Goal: Task Accomplishment & Management: Complete application form

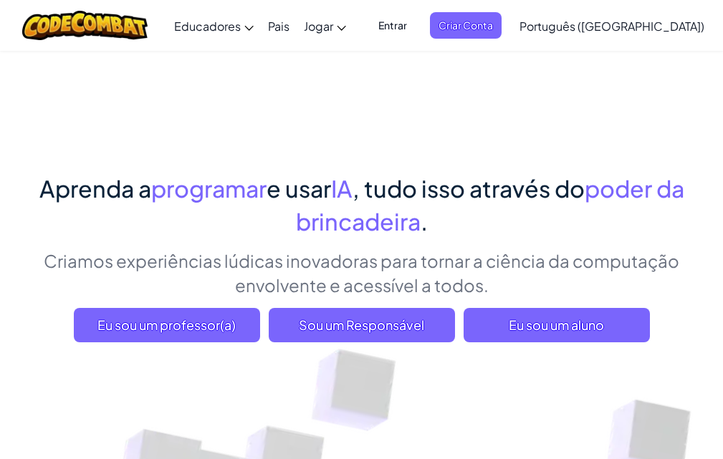
drag, startPoint x: 90, startPoint y: 236, endPoint x: 103, endPoint y: 226, distance: 16.5
click at [102, 227] on h1 "Aprenda a programar e usar IA , tudo isso através do poder da brincadeira ." at bounding box center [362, 205] width 674 height 66
click at [416, 16] on span "Entrar" at bounding box center [393, 25] width 46 height 27
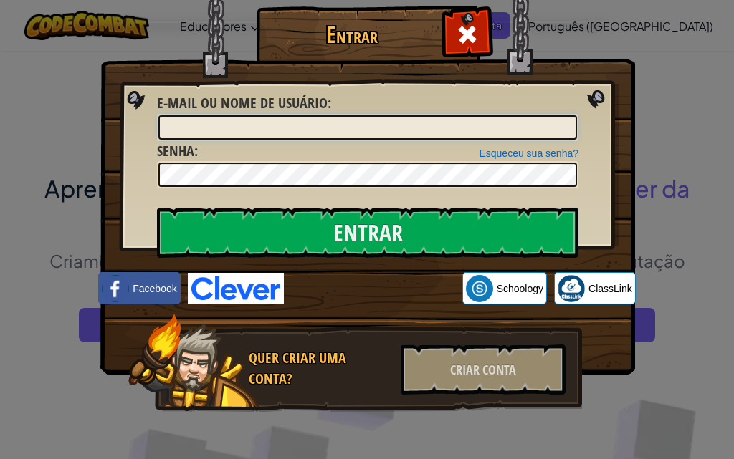
click at [323, 120] on input "E-mail ou nome de usuário :" at bounding box center [367, 127] width 419 height 24
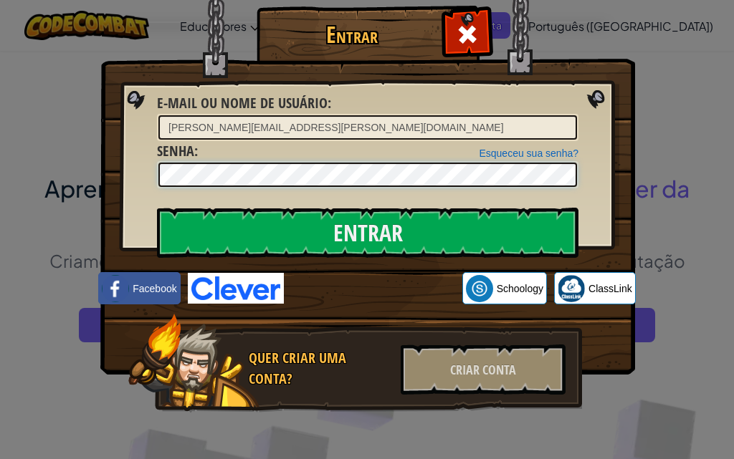
click at [157, 208] on input "Entrar" at bounding box center [367, 233] width 421 height 50
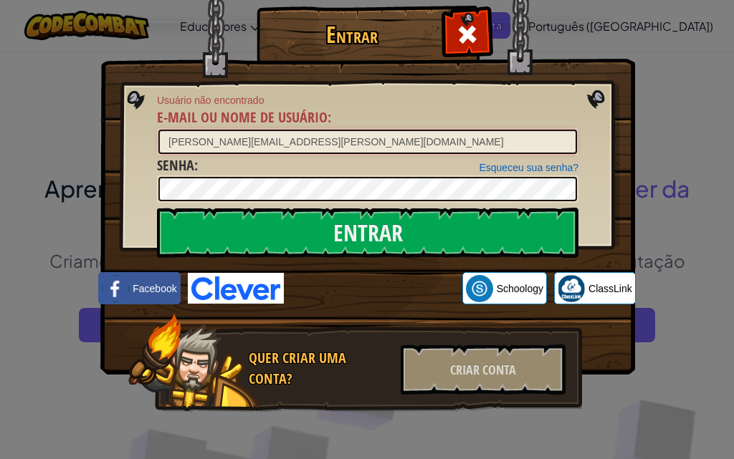
click at [362, 143] on input "leonardo.rocha.santos29@escola.pr.gov.br" at bounding box center [367, 142] width 419 height 24
drag, startPoint x: 155, startPoint y: 163, endPoint x: 158, endPoint y: 155, distance: 9.1
click at [158, 156] on font "Senha" at bounding box center [175, 165] width 37 height 19
click at [157, 208] on input "Entrar" at bounding box center [367, 233] width 421 height 50
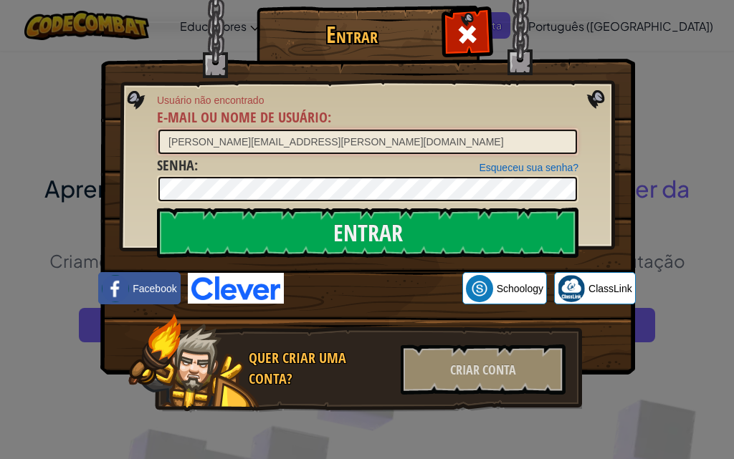
click at [356, 138] on input "leonardo.rocha.santos29@escola.pr.gov.br" at bounding box center [367, 142] width 419 height 24
drag, startPoint x: 348, startPoint y: 143, endPoint x: 409, endPoint y: 142, distance: 60.9
click at [409, 142] on input "leonardo.rocha.santos29@escola.pr.gov.br" at bounding box center [367, 142] width 419 height 24
click at [391, 139] on input "leonardo.rocha.santos29@escola.pr.gov.br" at bounding box center [367, 142] width 419 height 24
click at [391, 135] on input "leonardo.rocha.santos29@escola.pr.gov.br" at bounding box center [367, 142] width 419 height 24
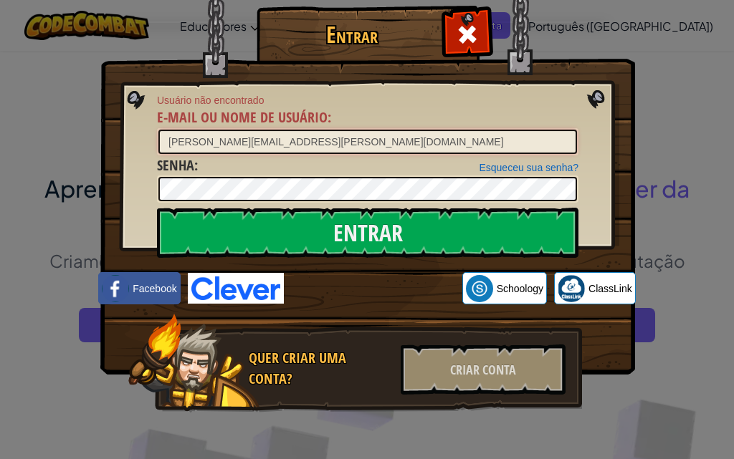
click at [393, 134] on input "leonardo.rocha.santos29@escola.pr.gov.br" at bounding box center [367, 142] width 419 height 24
click at [345, 173] on div "Esqueceu sua senha? Senha :" at bounding box center [367, 180] width 421 height 48
click at [157, 208] on input "Entrar" at bounding box center [367, 233] width 421 height 50
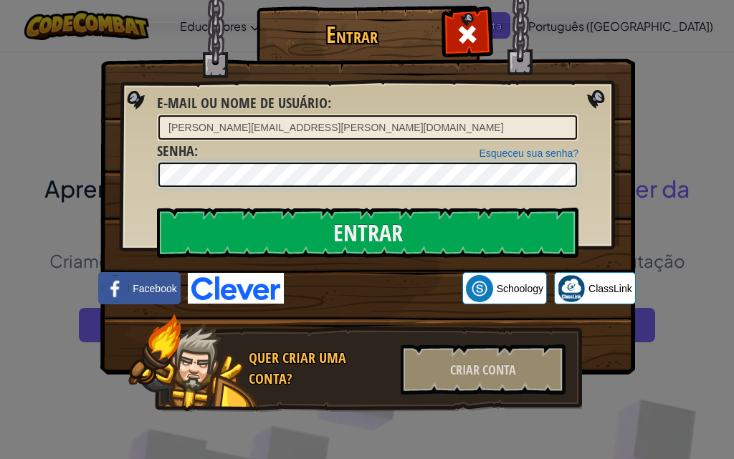
click at [157, 208] on input "Entrar" at bounding box center [367, 233] width 421 height 50
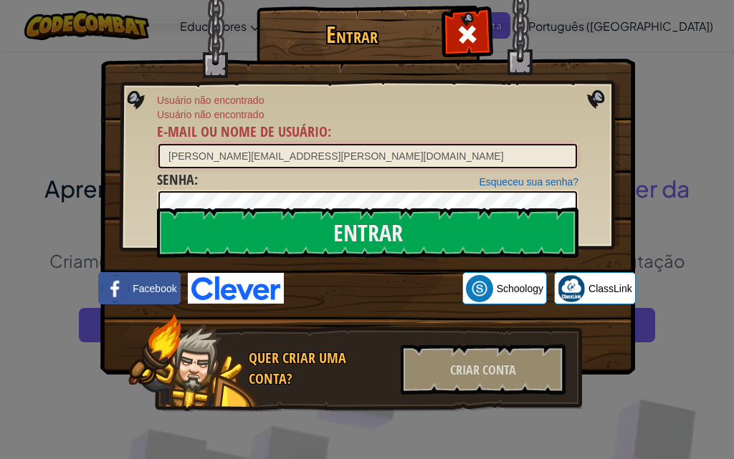
click at [386, 151] on input "leonardo.rocha.santos29@escola.pr.gov.br" at bounding box center [367, 156] width 419 height 24
type input "l"
type input "leonardo."
click at [449, 31] on div at bounding box center [466, 32] width 45 height 45
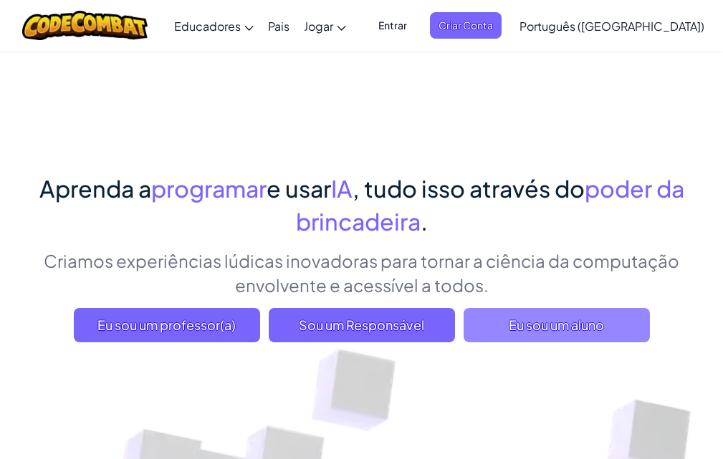
click at [525, 318] on font "Eu sou um aluno" at bounding box center [556, 325] width 95 height 16
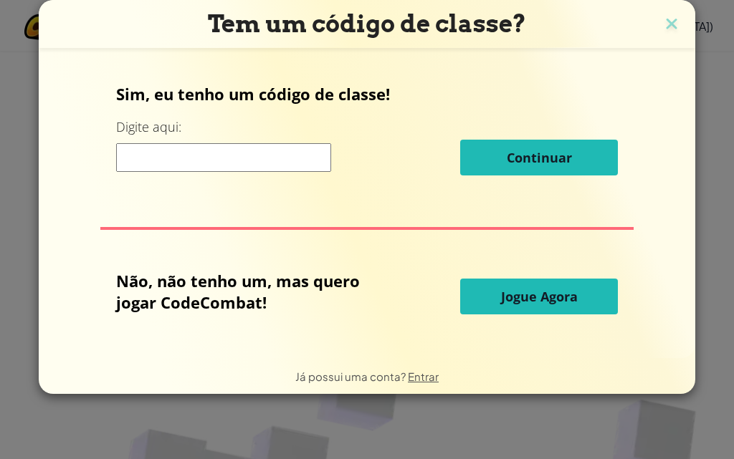
click at [234, 156] on input at bounding box center [223, 157] width 215 height 29
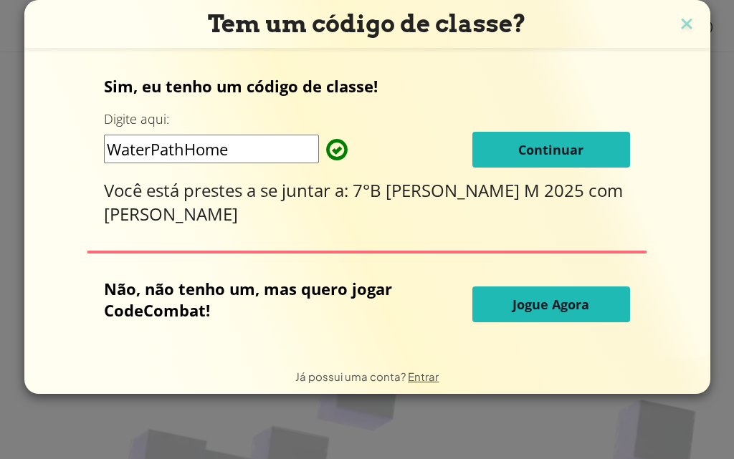
type input "WaterPathHome"
click at [570, 157] on font "Continuar" at bounding box center [550, 149] width 65 height 17
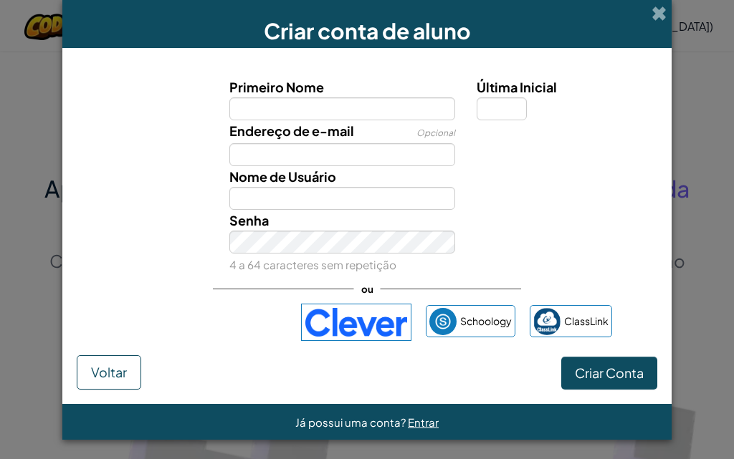
click at [312, 115] on input "Primeiro Nome" at bounding box center [342, 108] width 226 height 23
type input "leonardo"
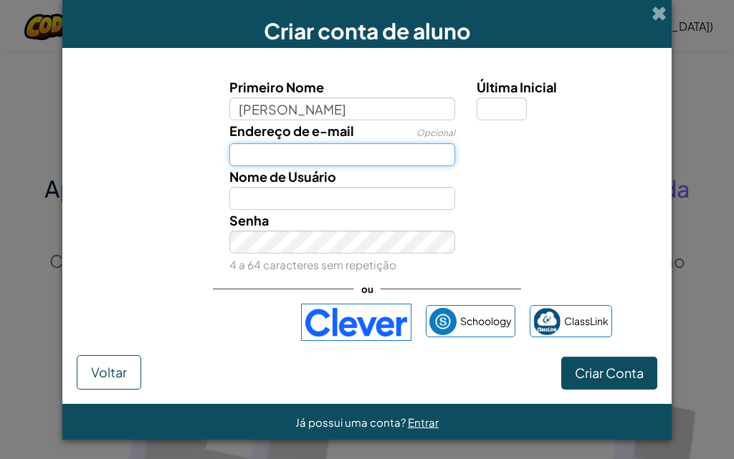
type input "Leonardo"
click at [331, 152] on input "Endereço de Email" at bounding box center [342, 154] width 226 height 23
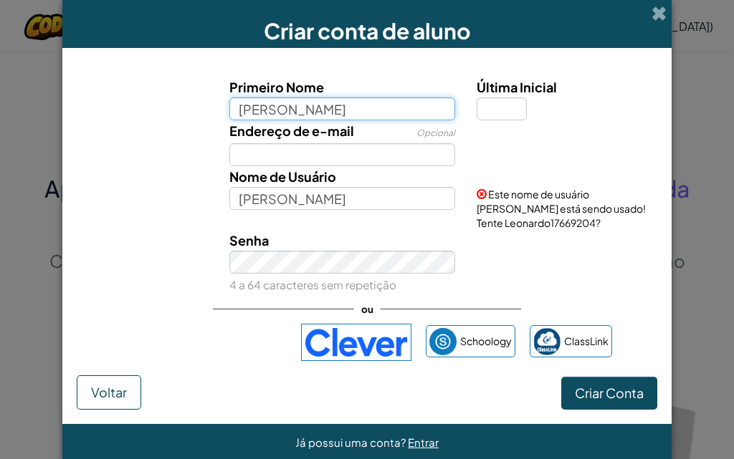
drag, startPoint x: 323, startPoint y: 111, endPoint x: 321, endPoint y: 100, distance: 11.0
click at [321, 101] on input "leonardo" at bounding box center [342, 108] width 226 height 23
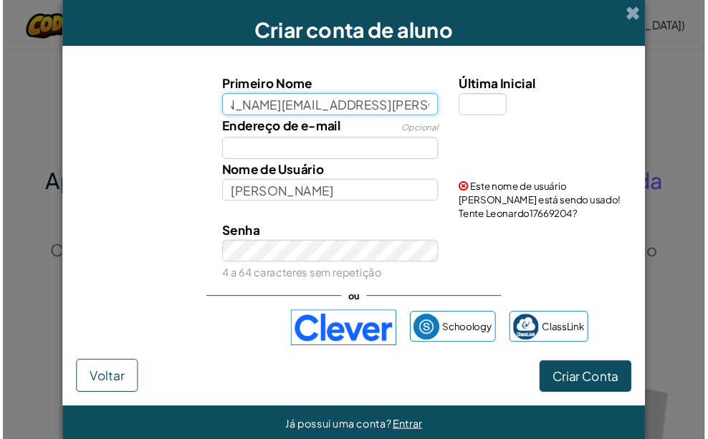
scroll to position [0, 59]
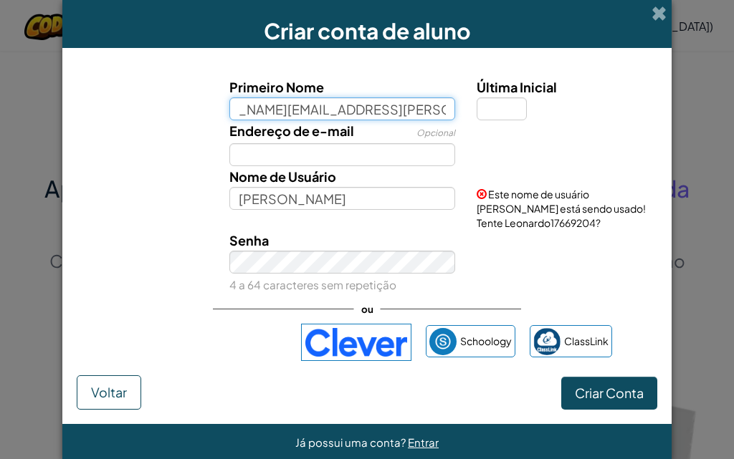
type input "leonardo.rocha.santos29@escola.pr.gov.br"
click at [561, 377] on button "Criar Conta" at bounding box center [609, 393] width 96 height 33
type input "Leonardo.rocha.santos29@escola.pr.gov.br"
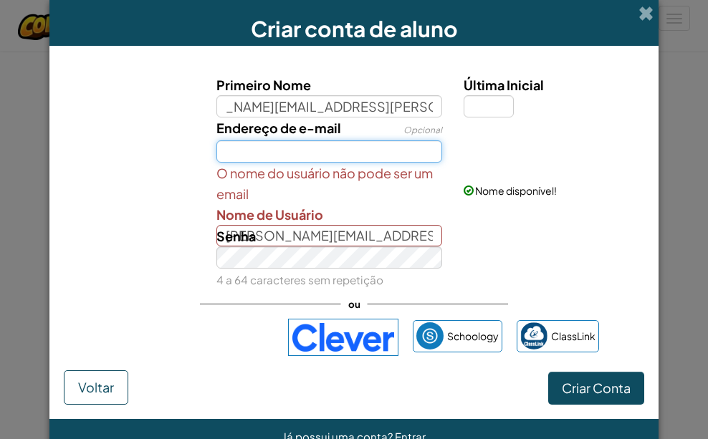
scroll to position [0, 0]
drag, startPoint x: 290, startPoint y: 158, endPoint x: 386, endPoint y: 88, distance: 118.4
click at [302, 147] on input "Endereço de e-mail" at bounding box center [329, 151] width 226 height 22
click at [279, 148] on input "Endereço de e-mail" at bounding box center [329, 151] width 226 height 22
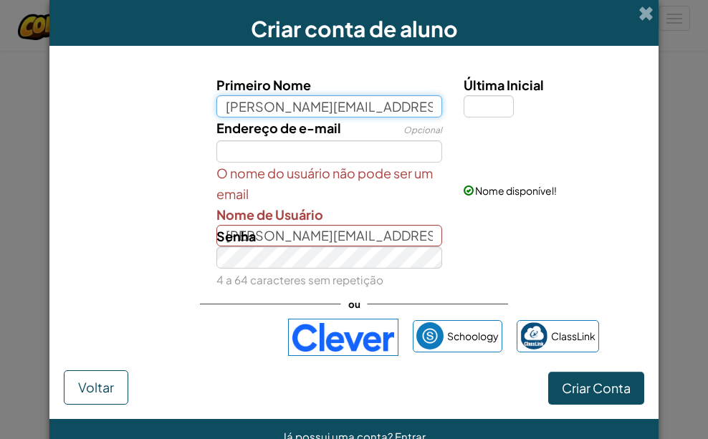
scroll to position [0, 59]
drag, startPoint x: 424, startPoint y: 105, endPoint x: 436, endPoint y: 116, distance: 16.8
click at [436, 115] on input "leonardo.rocha.santos29@escola.pr.gov.br" at bounding box center [329, 106] width 226 height 22
click at [424, 110] on input "leonardo.rocha.santos29@escola.pr.gov.br" at bounding box center [329, 106] width 226 height 22
click at [428, 105] on input "leonardo.rocha.santos29@escola.pr.gov.br" at bounding box center [329, 106] width 226 height 22
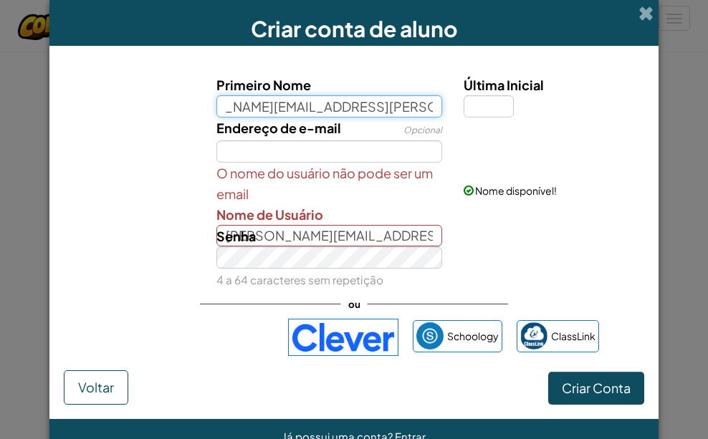
click at [428, 105] on input "leonardo.rocha.santos29@escola.pr.gov.br" at bounding box center [329, 106] width 226 height 22
type input "leonardo.rocha.santos29"
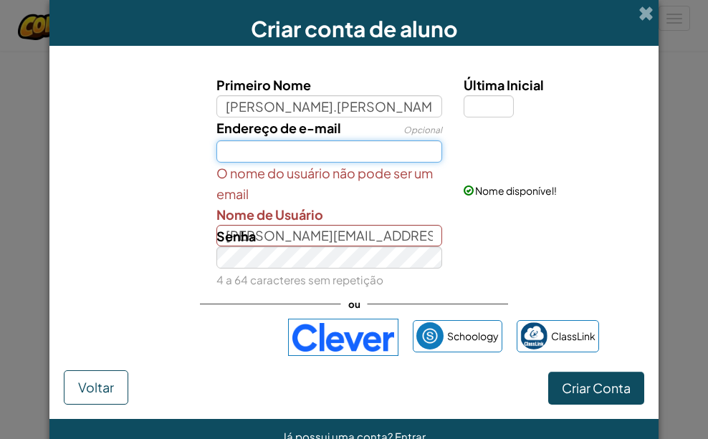
type input "Leonardo.rocha.santos29"
click at [378, 153] on input "Endereço de e-mail" at bounding box center [329, 151] width 226 height 22
drag, startPoint x: 429, startPoint y: 151, endPoint x: 355, endPoint y: 150, distance: 73.8
click at [439, 154] on div "Endereço de e-mail Opcional leonardo.rocha.santos29@escola.pr.gov.br" at bounding box center [330, 140] width 248 height 45
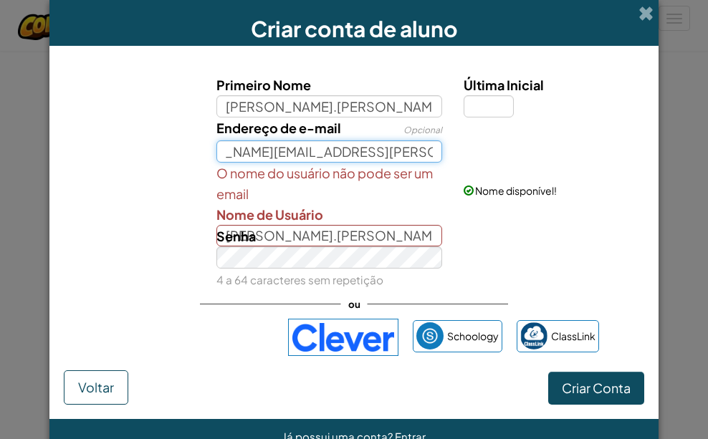
type input "leonardo.rocha.santos29@escola.pr.gov.br"
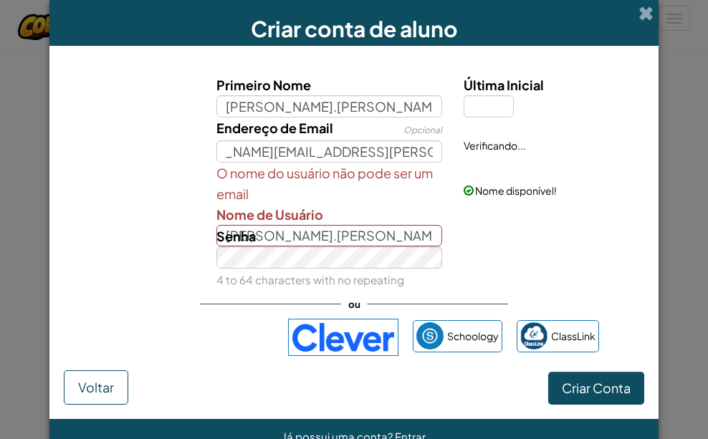
scroll to position [0, 0]
drag, startPoint x: 291, startPoint y: 155, endPoint x: 247, endPoint y: 163, distance: 44.6
click at [221, 179] on font "O nome do usuário não pode ser um email" at bounding box center [324, 183] width 216 height 37
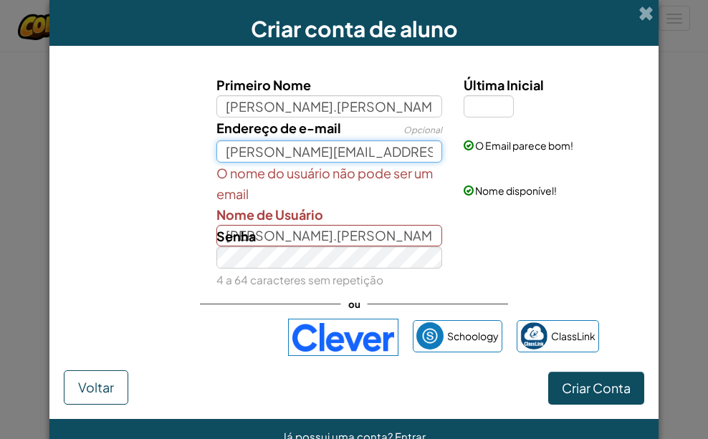
click at [426, 153] on input "leonardo.rocha.santos29@escola.pr.gov.br" at bounding box center [329, 151] width 226 height 22
drag, startPoint x: 426, startPoint y: 153, endPoint x: 449, endPoint y: 151, distance: 23.7
click at [449, 151] on div "Endereço de e-mail Opcional leonardo.rocha.santos29@escola.pr.gov.br O Email pa…" at bounding box center [354, 140] width 595 height 45
click at [548, 372] on button "Criar Conta" at bounding box center [596, 388] width 96 height 33
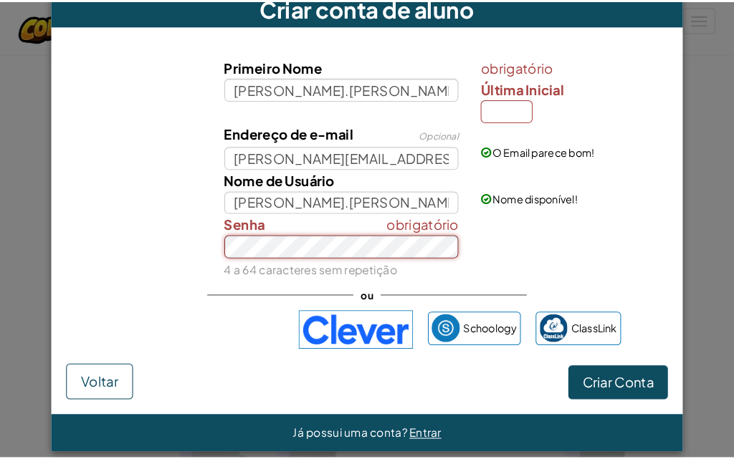
scroll to position [37, 0]
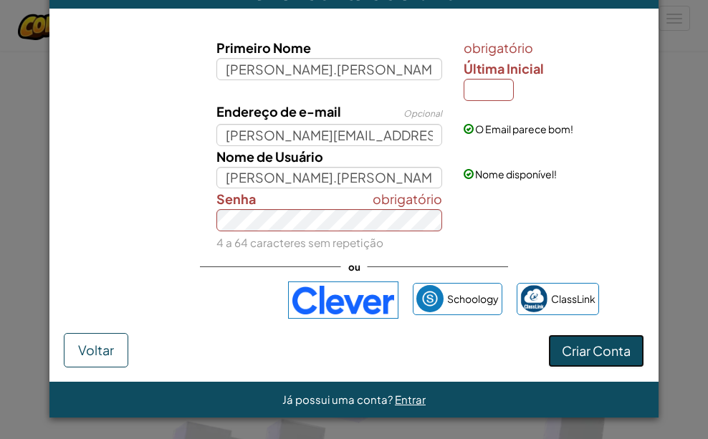
click at [601, 342] on button "Criar Conta" at bounding box center [596, 351] width 96 height 33
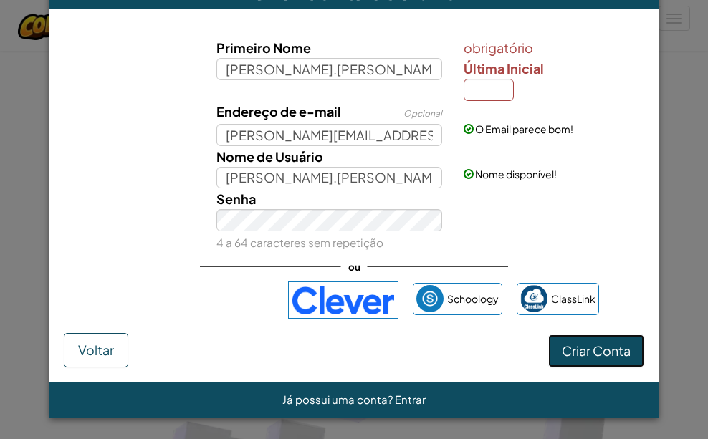
click at [570, 345] on font "Criar Conta" at bounding box center [596, 351] width 69 height 16
click at [477, 93] on input "Última Inicial" at bounding box center [489, 90] width 50 height 22
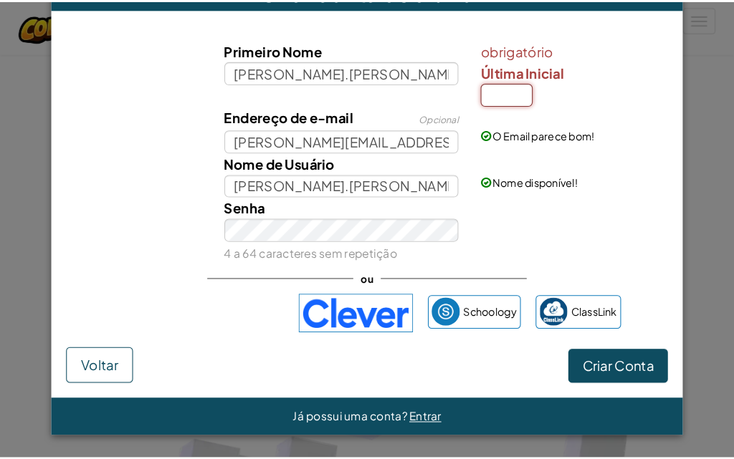
scroll to position [23, 0]
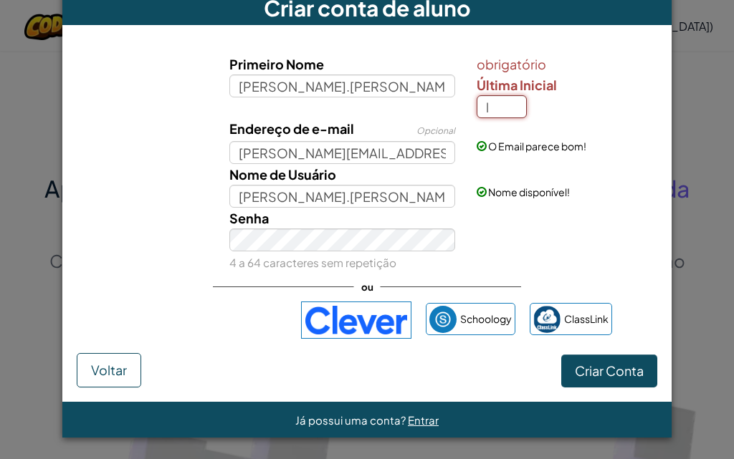
type input "l"
type input "[PERSON_NAME].[PERSON_NAME].santos29L"
click at [494, 112] on input "l" at bounding box center [502, 106] width 50 height 23
click at [561, 355] on button "Criar Conta" at bounding box center [609, 371] width 96 height 33
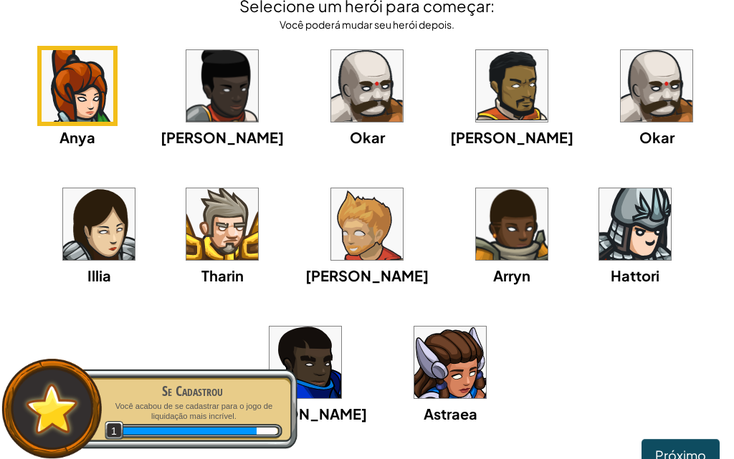
scroll to position [24, 0]
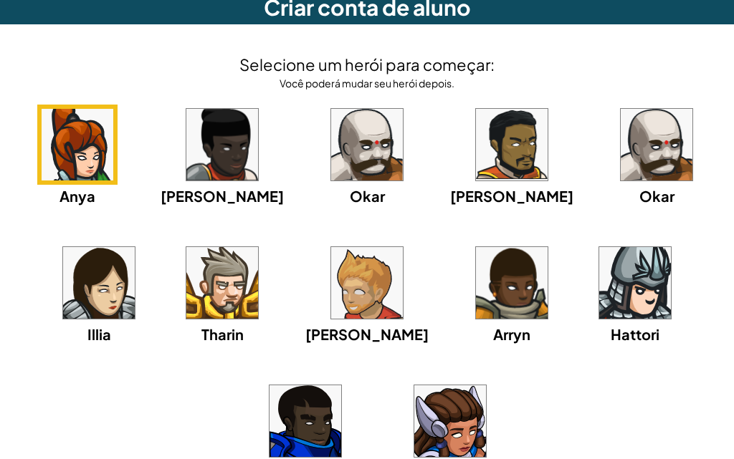
click at [362, 297] on img at bounding box center [367, 283] width 72 height 72
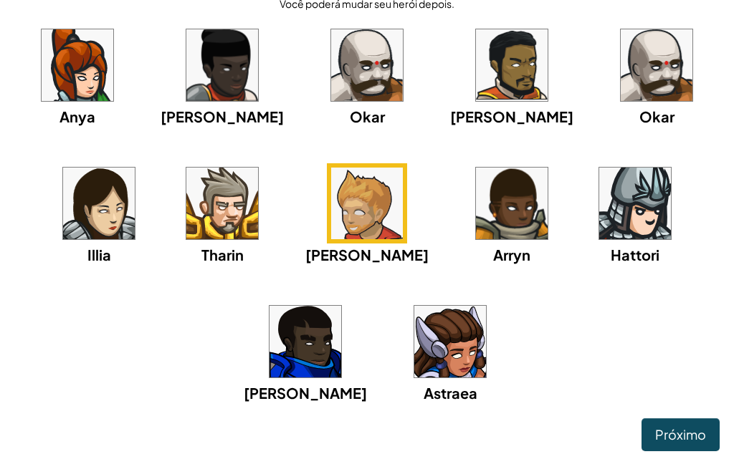
scroll to position [167, 0]
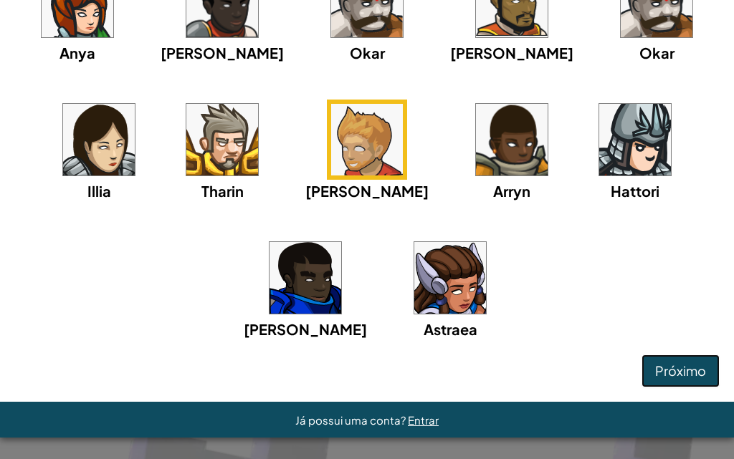
click at [680, 378] on font "Próximo" at bounding box center [680, 371] width 51 height 16
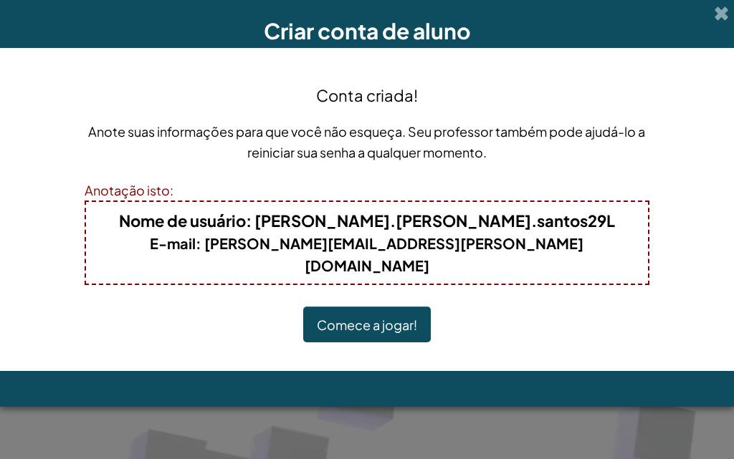
click at [340, 307] on button "Comece a jogar!" at bounding box center [367, 324] width 128 height 35
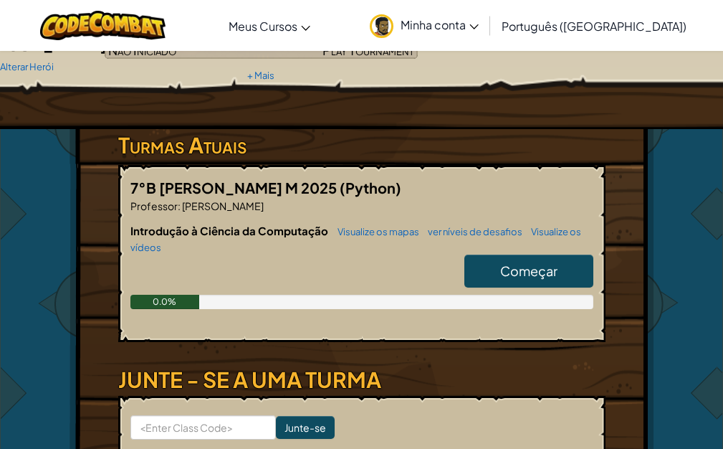
scroll to position [143, 0]
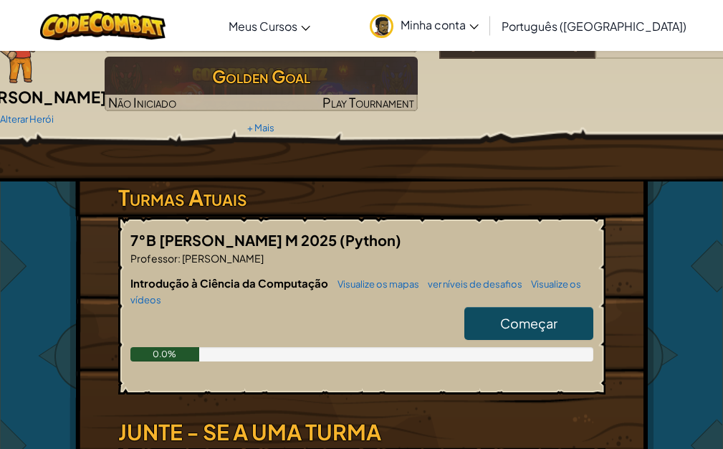
click at [538, 315] on span "Começar" at bounding box center [528, 323] width 57 height 16
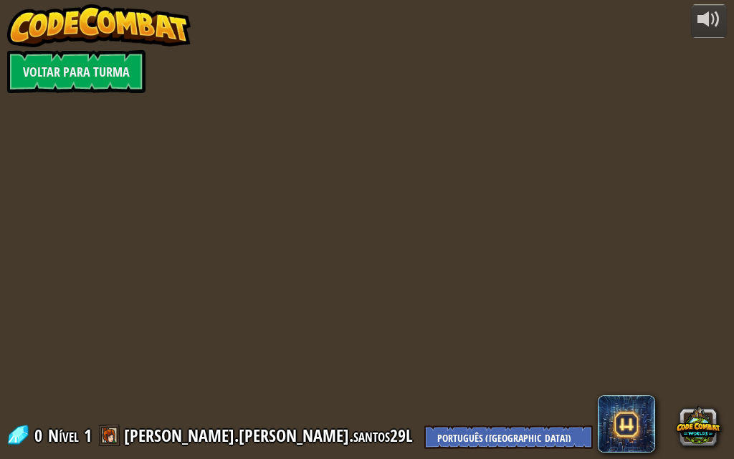
select select "pt-BR"
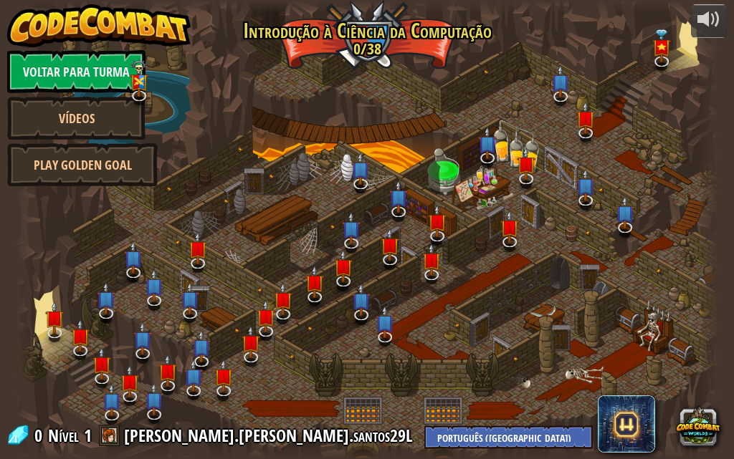
select select "pt-BR"
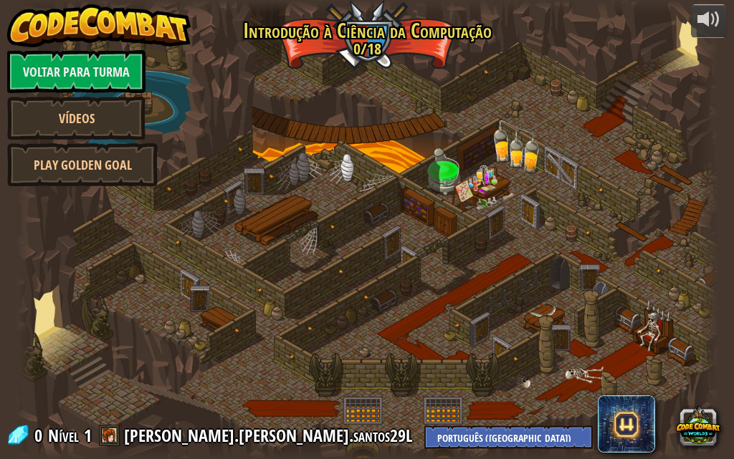
select select "pt-BR"
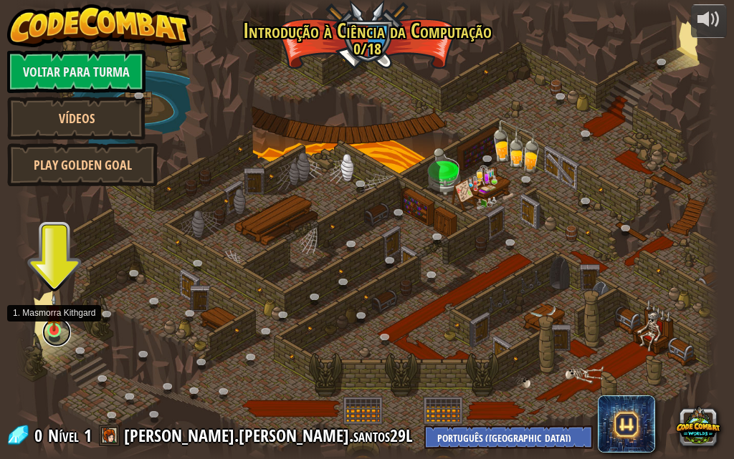
click at [44, 328] on link at bounding box center [56, 332] width 29 height 29
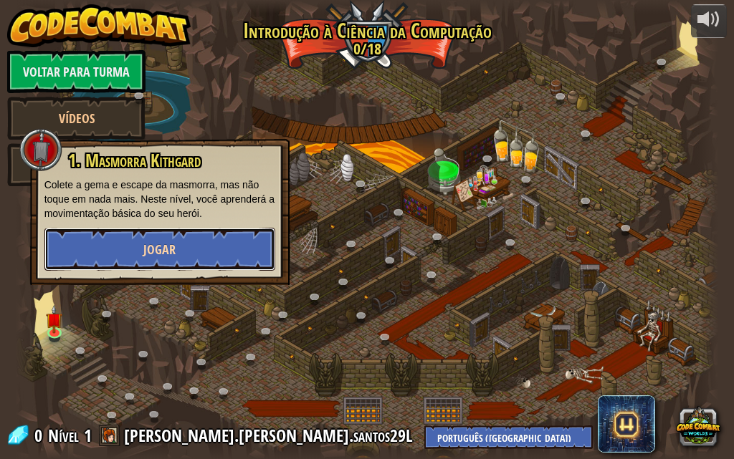
click at [153, 244] on span "Jogar" at bounding box center [159, 250] width 32 height 18
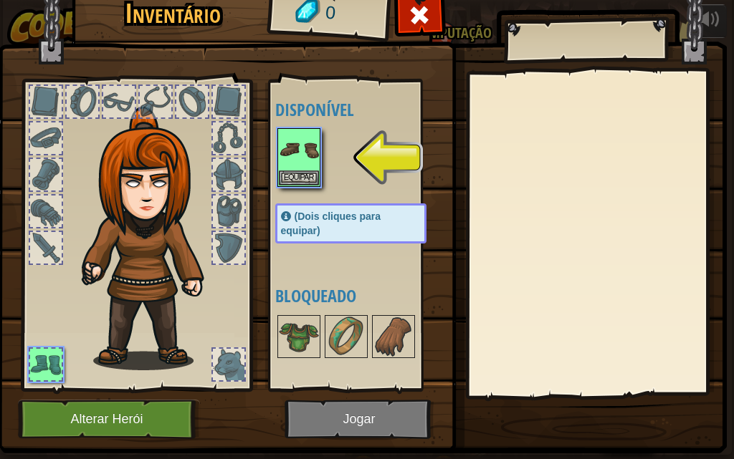
click at [224, 168] on div at bounding box center [229, 175] width 32 height 32
click at [226, 171] on div at bounding box center [229, 175] width 32 height 32
drag, startPoint x: 226, startPoint y: 171, endPoint x: 248, endPoint y: 171, distance: 21.5
click at [244, 171] on div at bounding box center [136, 231] width 237 height 323
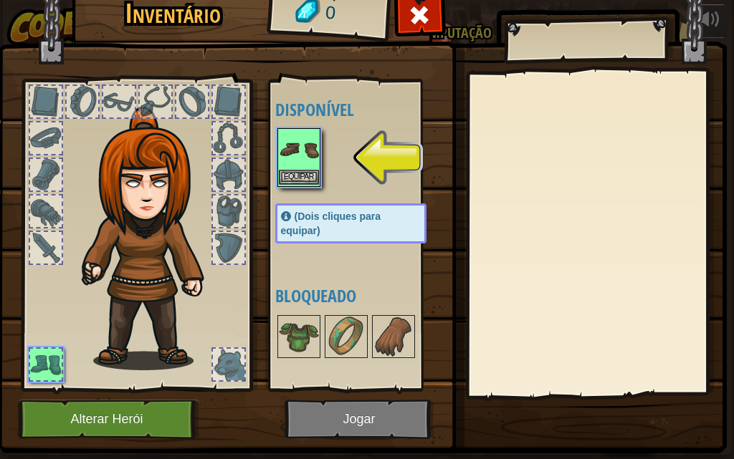
click at [287, 159] on img at bounding box center [299, 150] width 40 height 40
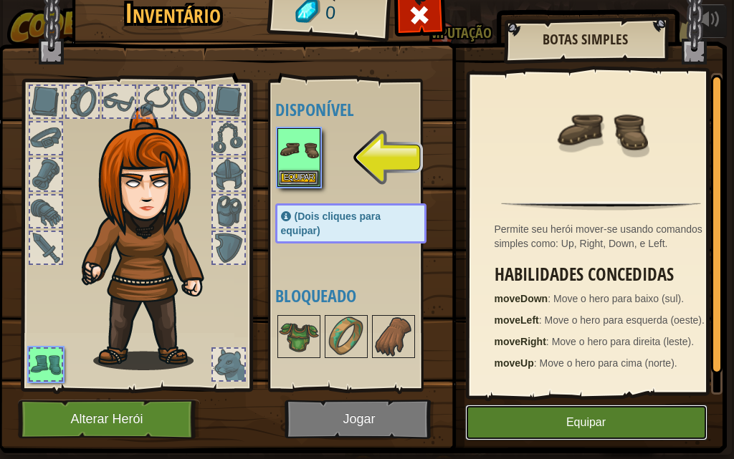
click at [621, 415] on button "Equipar" at bounding box center [586, 423] width 242 height 36
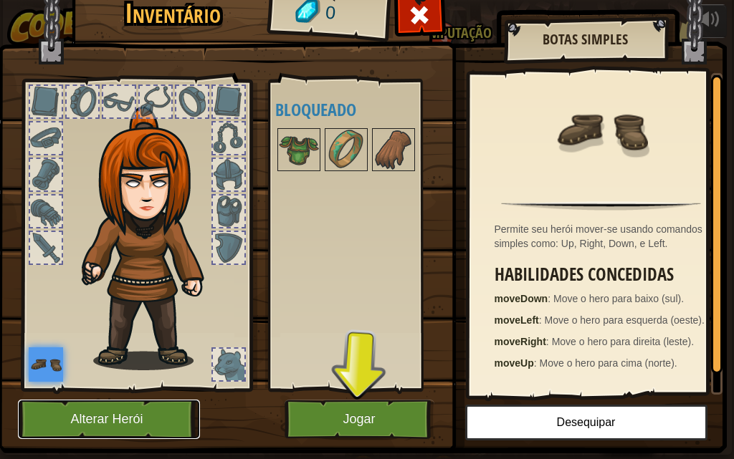
click at [136, 414] on button "Alterar Herói" at bounding box center [109, 419] width 182 height 39
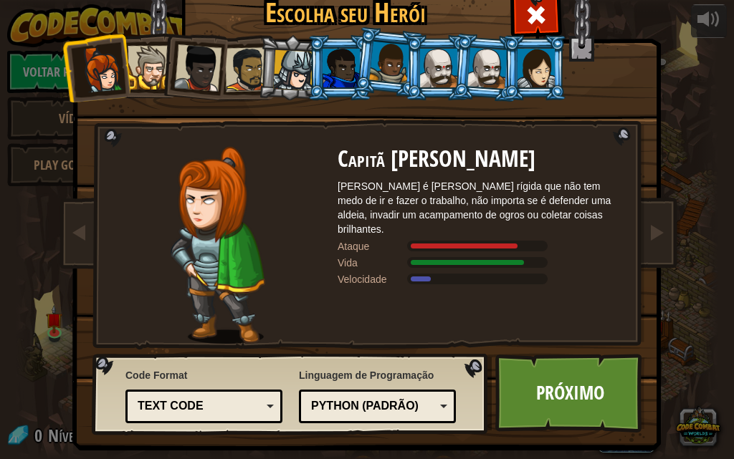
click at [227, 67] on div at bounding box center [247, 69] width 44 height 44
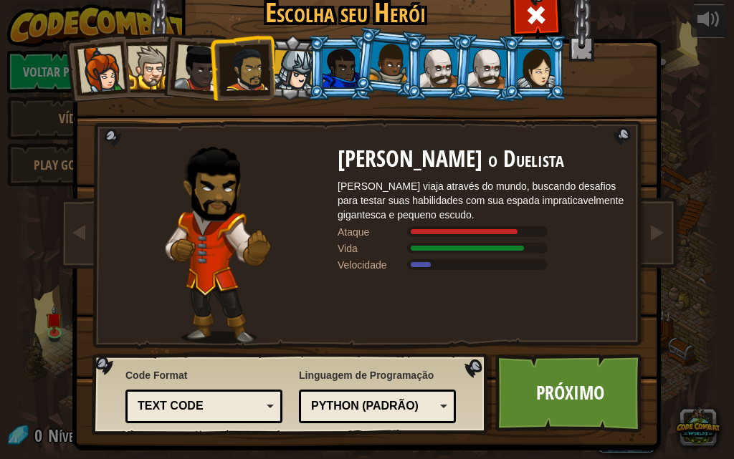
click at [209, 71] on li at bounding box center [242, 67] width 66 height 67
click at [603, 394] on link "Próximo" at bounding box center [570, 393] width 150 height 79
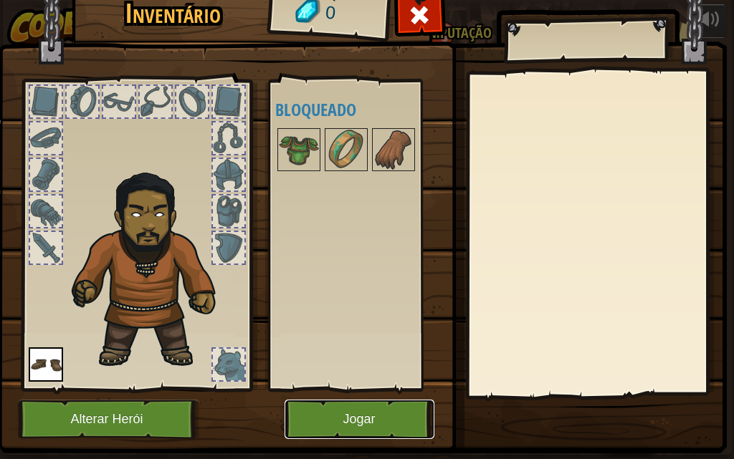
click at [349, 422] on button "Jogar" at bounding box center [360, 419] width 150 height 39
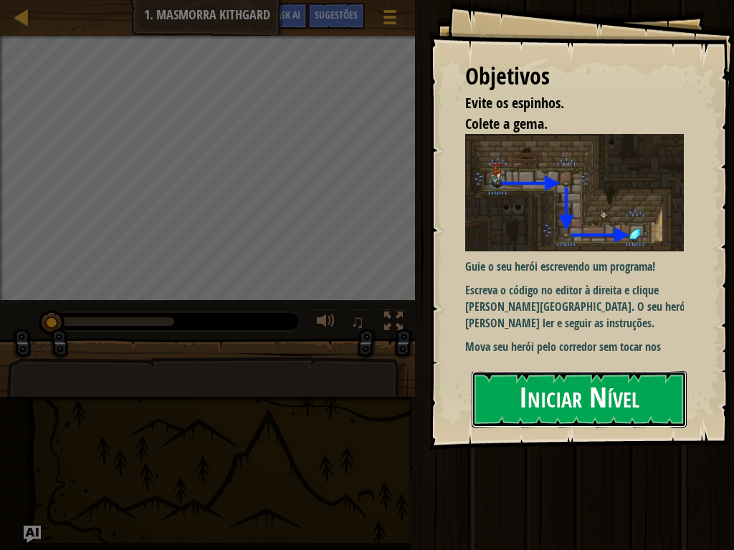
click at [578, 401] on button "Iniciar Nível" at bounding box center [579, 399] width 215 height 57
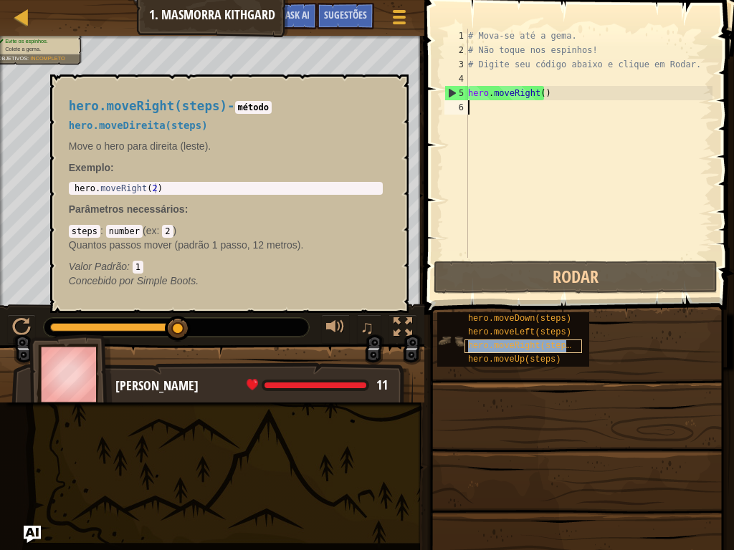
click at [498, 343] on span "hero.moveRight(steps)" at bounding box center [522, 346] width 108 height 10
click at [396, 95] on button "×" at bounding box center [391, 91] width 11 height 20
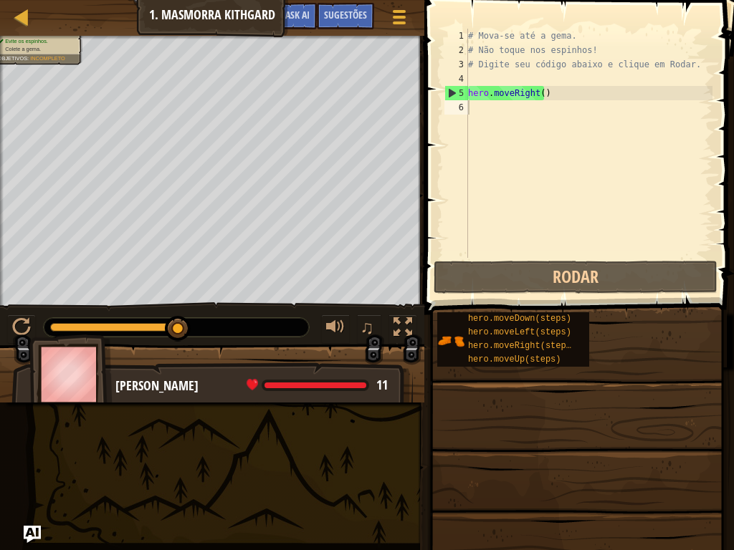
click at [495, 107] on div "# Mova-se até a gema. # Não toque nos espinhos! # Digite seu código abaixo e cl…" at bounding box center [588, 158] width 247 height 258
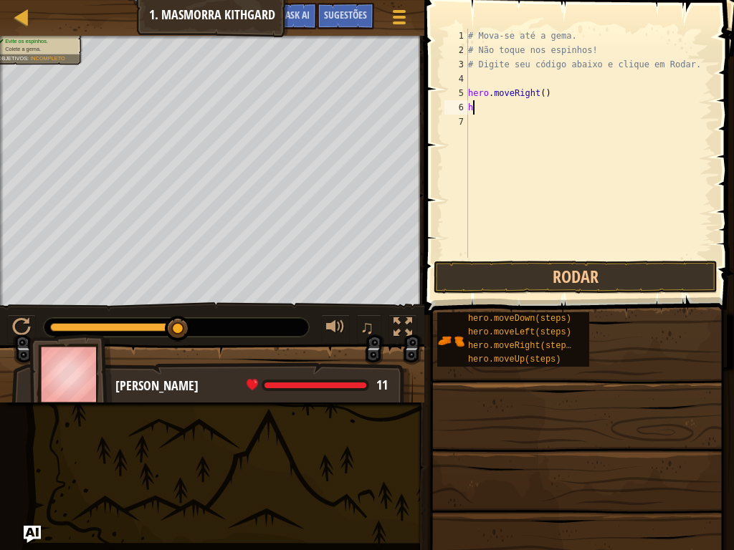
type textarea "he"
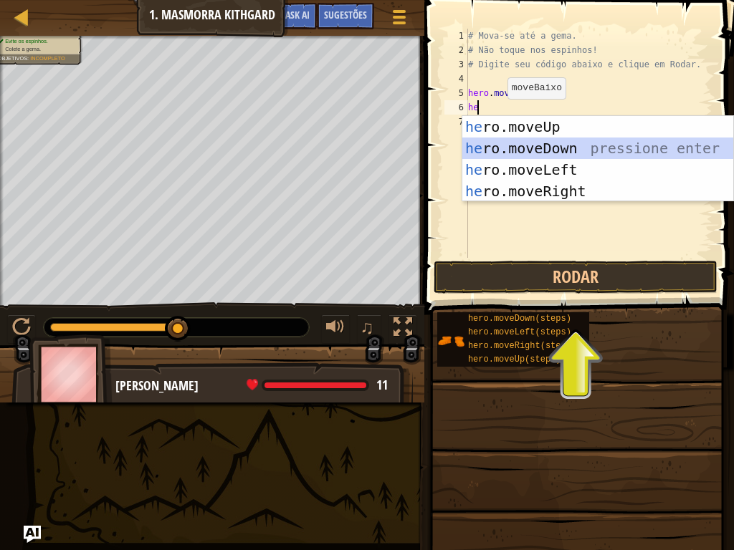
click at [503, 151] on div "he ro.moveUp pressione enter he ro.moveDown pressione enter he ro.moveLeft pres…" at bounding box center [597, 180] width 271 height 129
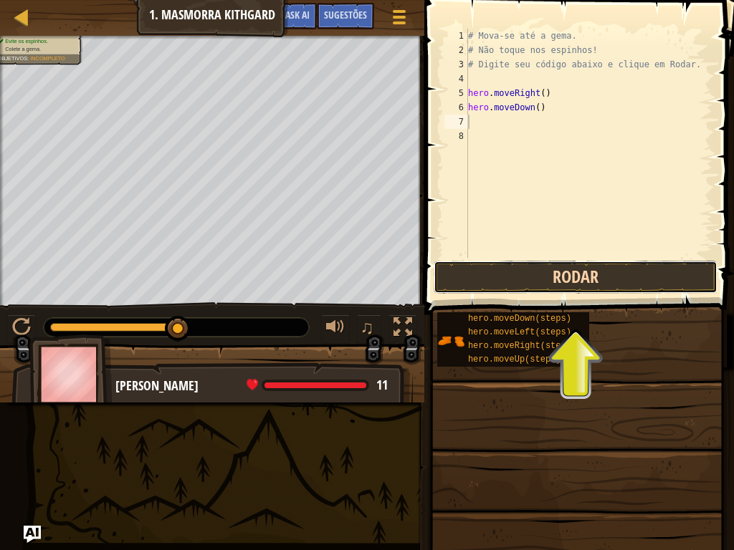
click at [515, 272] on button "Rodar" at bounding box center [576, 277] width 284 height 33
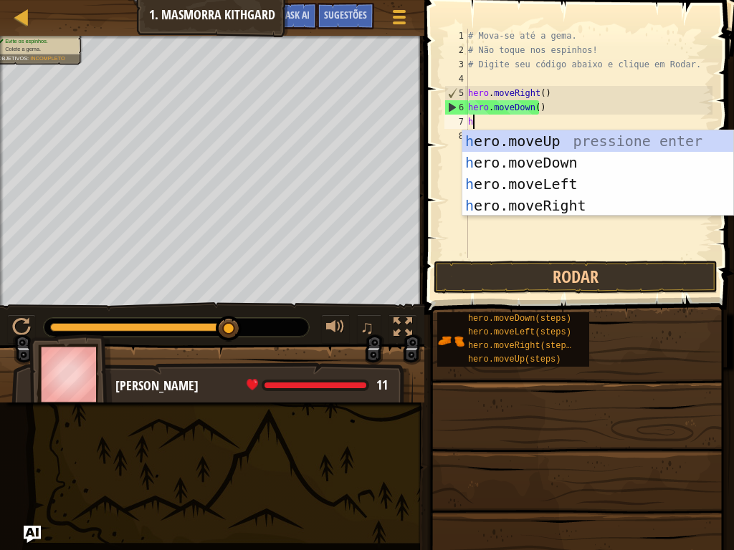
type textarea "he"
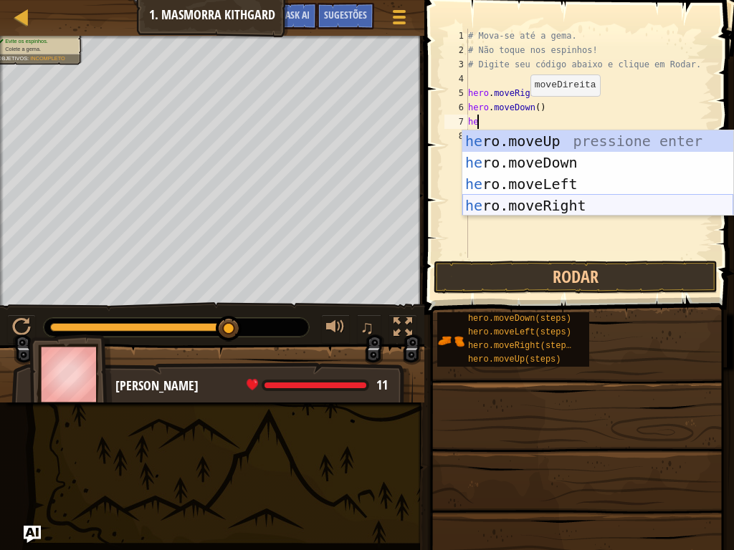
click at [520, 203] on div "he ro.moveUp pressione enter he ro.moveDown pressione enter he ro.moveLeft pres…" at bounding box center [597, 194] width 271 height 129
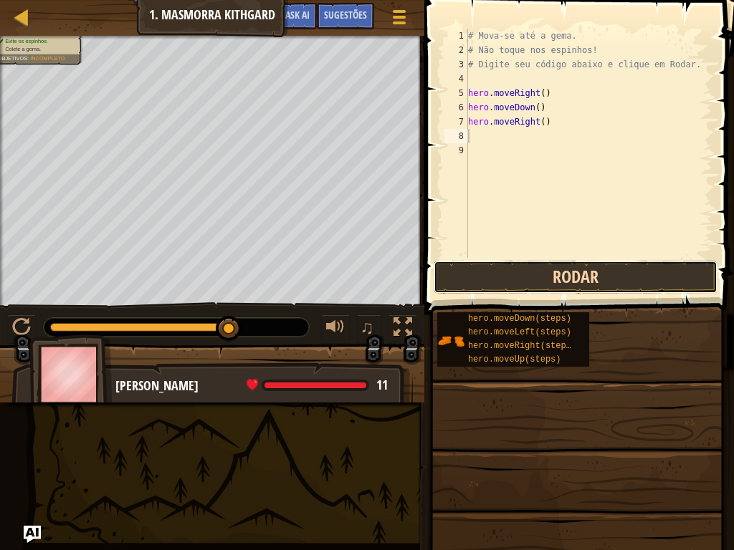
click at [516, 267] on button "Rodar" at bounding box center [576, 277] width 284 height 33
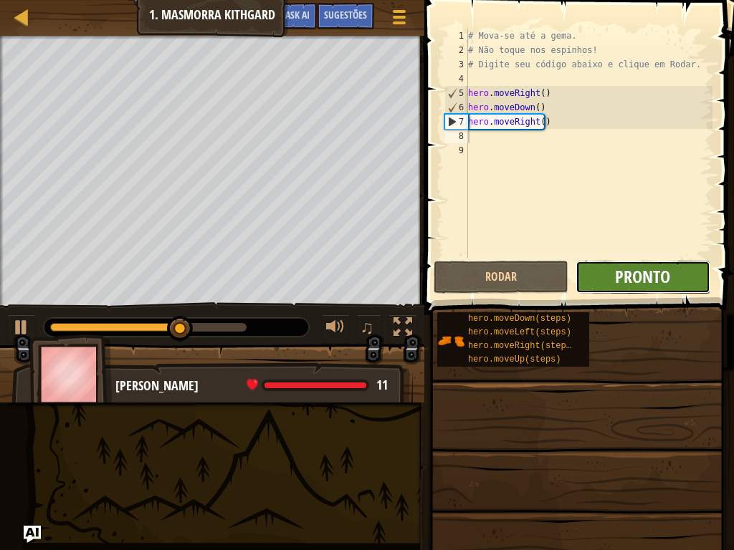
click at [635, 272] on span "Pronto" at bounding box center [642, 276] width 55 height 23
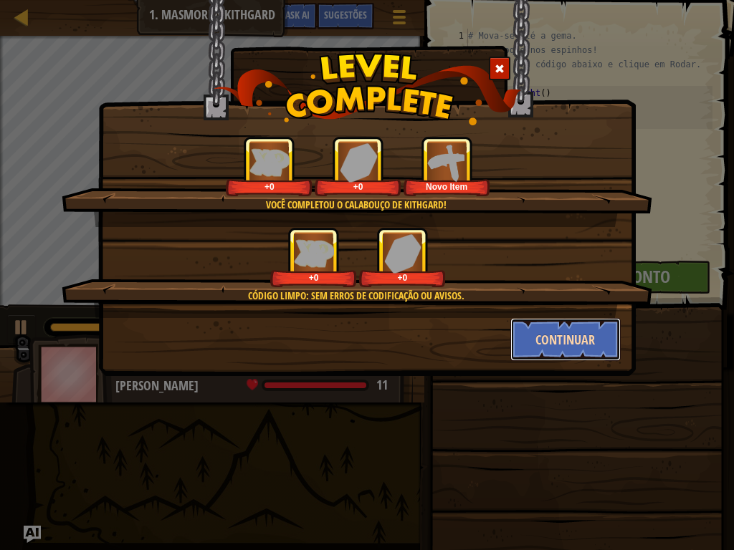
click at [549, 328] on button "Continuar" at bounding box center [565, 339] width 111 height 43
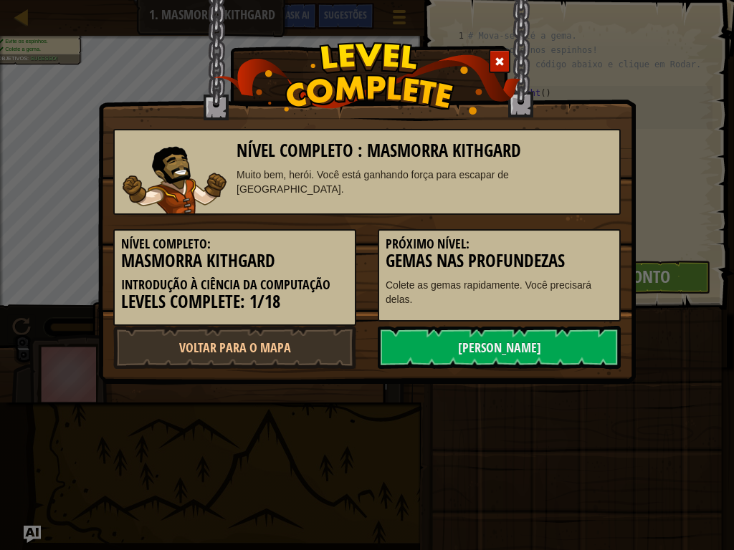
click at [497, 57] on span at bounding box center [500, 62] width 10 height 10
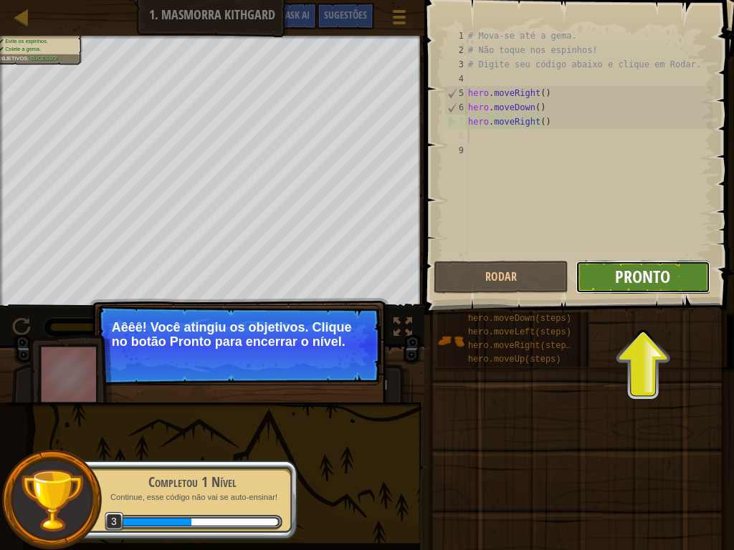
click at [636, 276] on span "Pronto" at bounding box center [642, 276] width 55 height 23
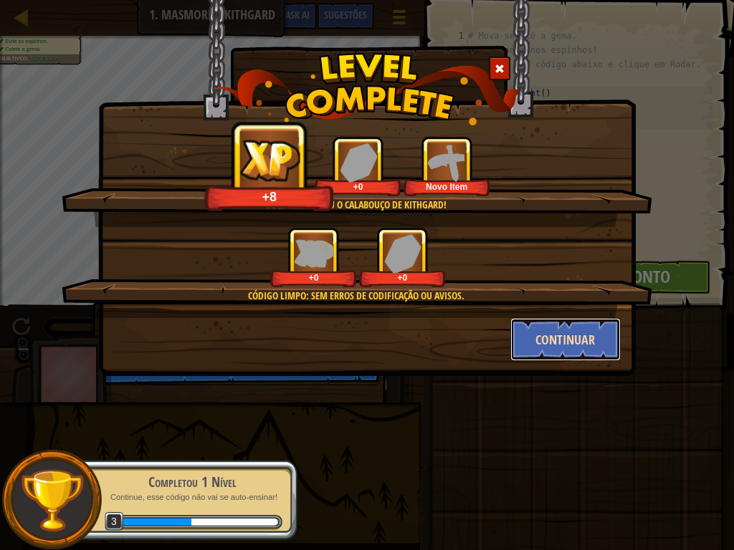
click at [560, 344] on button "Continuar" at bounding box center [565, 339] width 111 height 43
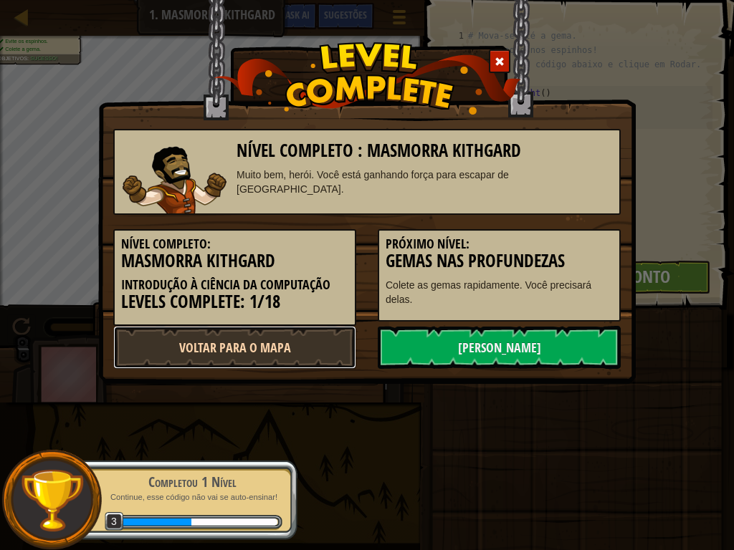
click at [310, 335] on link "Voltar para o Mapa" at bounding box center [234, 347] width 243 height 43
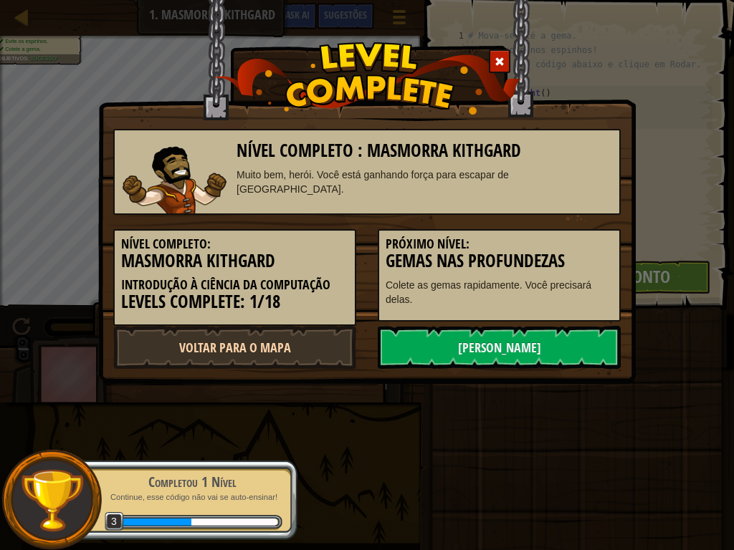
select select "pt-BR"
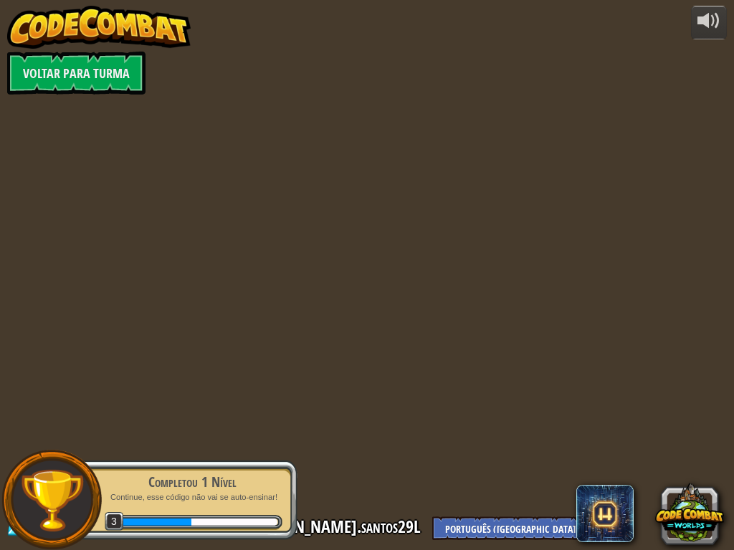
select select "pt-BR"
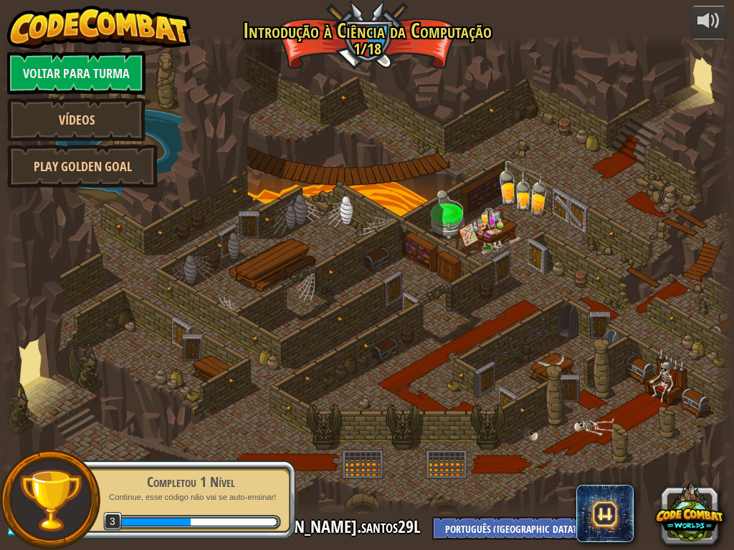
select select "pt-BR"
